Goal: Download file/media

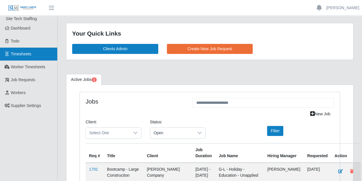
click at [13, 52] on span "Timesheets" at bounding box center [21, 54] width 21 height 5
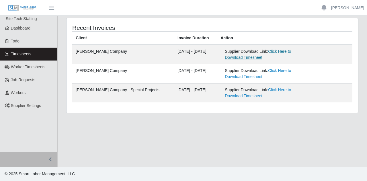
click at [268, 52] on link "Click Here to Download Timesheet" at bounding box center [258, 54] width 66 height 11
click at [278, 51] on link "Click Here to Download Timesheet" at bounding box center [258, 54] width 66 height 11
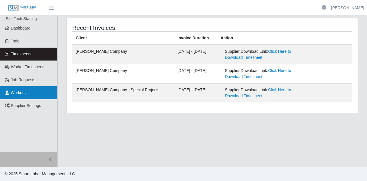
click at [31, 92] on link "Workers" at bounding box center [28, 92] width 57 height 13
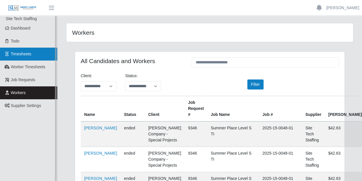
click at [35, 50] on link "Timesheets" at bounding box center [28, 54] width 57 height 13
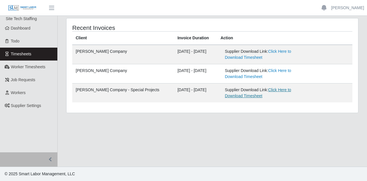
click at [270, 92] on link "Click Here to Download Timesheet" at bounding box center [258, 92] width 66 height 11
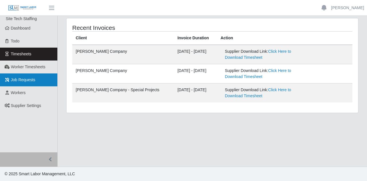
click at [30, 83] on link "Job Requests" at bounding box center [28, 79] width 57 height 13
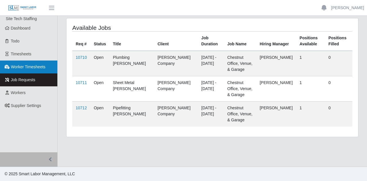
click at [31, 64] on link "Worker Timesheets" at bounding box center [28, 66] width 57 height 13
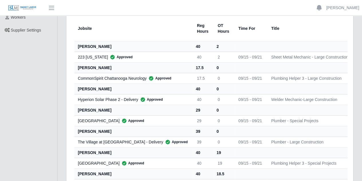
scroll to position [28, 0]
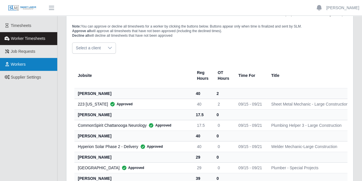
click at [44, 61] on link "Workers" at bounding box center [28, 64] width 57 height 13
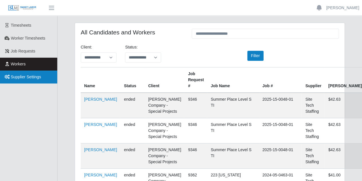
scroll to position [29, 0]
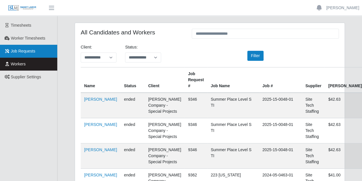
click at [14, 50] on span "Job Requests" at bounding box center [23, 51] width 25 height 5
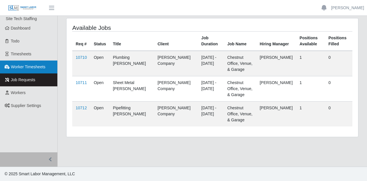
click at [17, 65] on span "Worker Timesheets" at bounding box center [28, 66] width 34 height 5
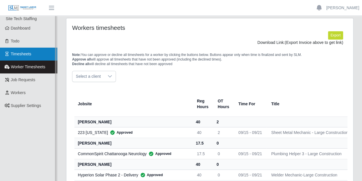
click at [21, 52] on span "Timesheets" at bounding box center [21, 54] width 21 height 5
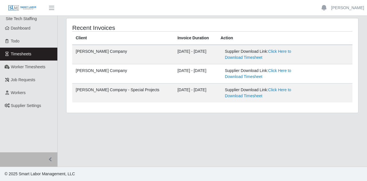
click at [23, 58] on link "Timesheets" at bounding box center [28, 54] width 57 height 13
click at [260, 52] on link "Click Here to Download Timesheet" at bounding box center [258, 54] width 66 height 11
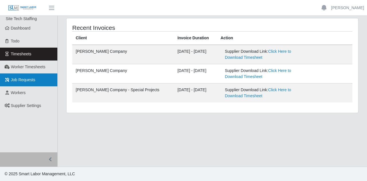
click at [32, 79] on span "Job Requests" at bounding box center [23, 79] width 25 height 5
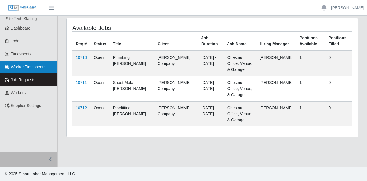
click at [30, 67] on span "Worker Timesheets" at bounding box center [28, 66] width 34 height 5
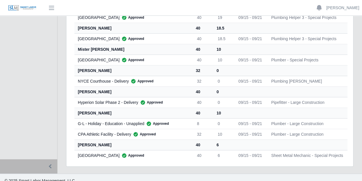
scroll to position [229, 0]
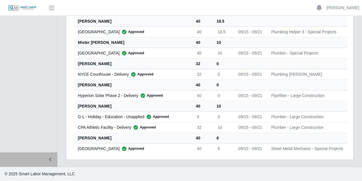
click at [319, 145] on td "Sheet Metal Mechanic - Special Projects" at bounding box center [310, 148] width 86 height 11
drag, startPoint x: 328, startPoint y: 144, endPoint x: 290, endPoint y: 145, distance: 37.9
click at [327, 144] on td "Sheet Metal Mechanic - Special Projects" at bounding box center [310, 148] width 86 height 11
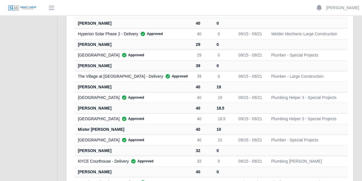
scroll to position [143, 0]
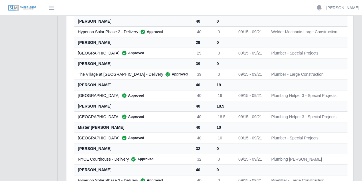
click at [282, 50] on td "Plumber - Special Projects" at bounding box center [310, 53] width 86 height 11
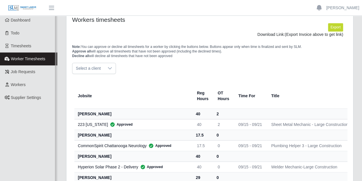
scroll to position [0, 0]
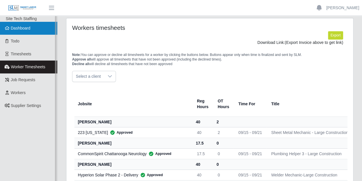
click at [26, 32] on link "Dashboard" at bounding box center [28, 28] width 57 height 13
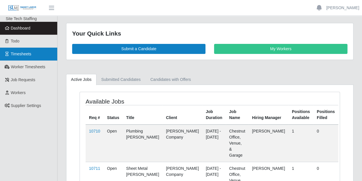
click at [30, 59] on link "Timesheets" at bounding box center [28, 54] width 57 height 13
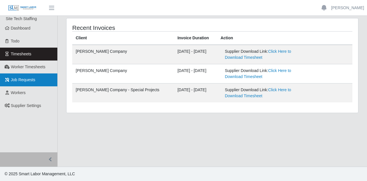
click at [30, 75] on link "Job Requests" at bounding box center [28, 79] width 57 height 13
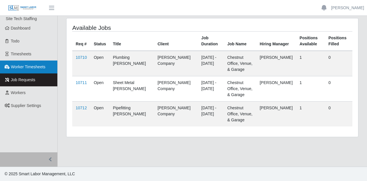
click at [31, 68] on span "Worker Timesheets" at bounding box center [28, 66] width 34 height 5
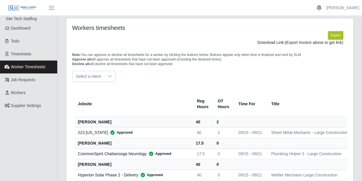
click at [342, 33] on button "Export" at bounding box center [335, 35] width 15 height 8
click at [301, 41] on link "https://sm-slm-prod.s3.amazonaws.com/documents/supplier/140/Supplier%20Worker%2…" at bounding box center [322, 42] width 42 height 5
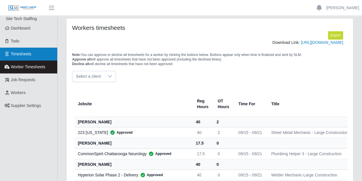
click at [24, 54] on span "Timesheets" at bounding box center [21, 54] width 21 height 5
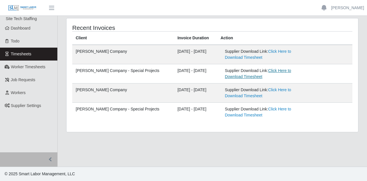
click at [268, 71] on link "Click Here to Download Timesheet" at bounding box center [258, 73] width 66 height 11
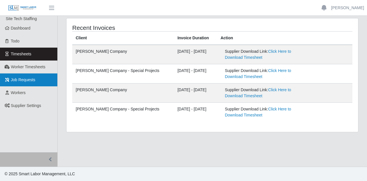
click at [26, 82] on span "Job Requests" at bounding box center [23, 79] width 25 height 5
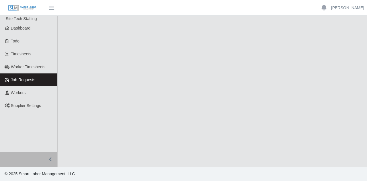
click at [28, 92] on link "Workers" at bounding box center [28, 92] width 57 height 13
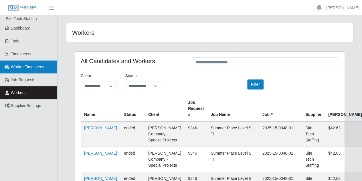
click at [31, 67] on span "Worker Timesheets" at bounding box center [28, 66] width 34 height 5
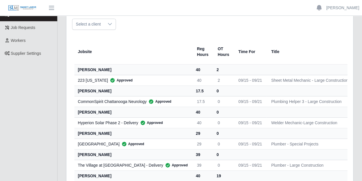
scroll to position [57, 0]
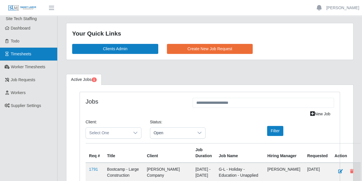
click at [20, 50] on link "Timesheets" at bounding box center [28, 54] width 57 height 13
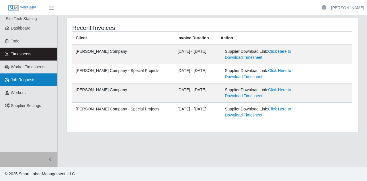
click at [25, 85] on link "Job Requests" at bounding box center [28, 79] width 57 height 13
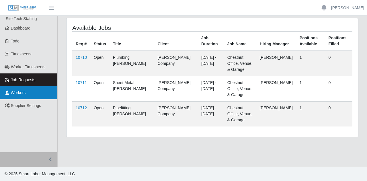
click at [17, 92] on span "Workers" at bounding box center [18, 92] width 15 height 5
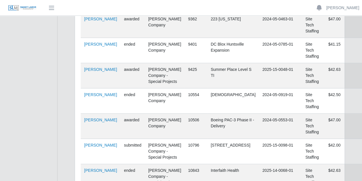
scroll to position [229, 0]
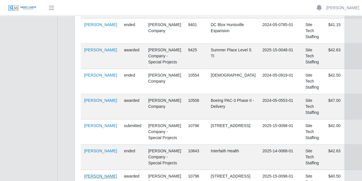
click at [97, 174] on link "Travis Williams" at bounding box center [100, 176] width 33 height 5
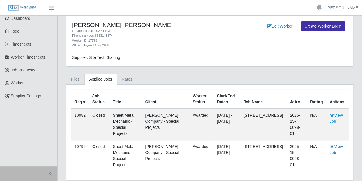
scroll to position [7, 0]
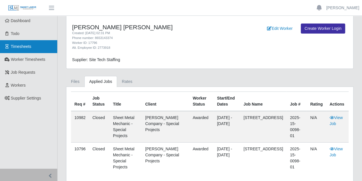
click at [18, 44] on span "Timesheets" at bounding box center [21, 46] width 21 height 5
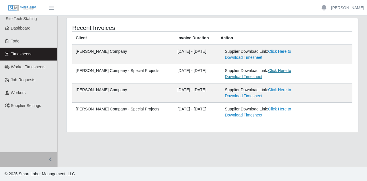
click at [267, 72] on link "Click Here to Download Timesheet" at bounding box center [258, 73] width 66 height 11
click at [243, 75] on link "Click Here to Download Timesheet" at bounding box center [258, 73] width 66 height 11
